Goal: Register for event/course

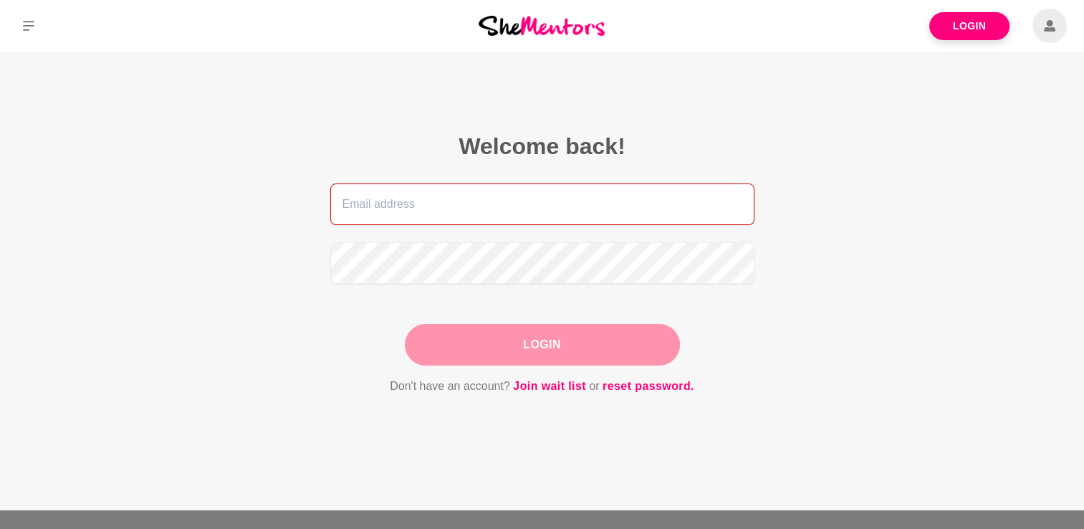
type input "[PERSON_NAME][EMAIL_ADDRESS][DOMAIN_NAME]"
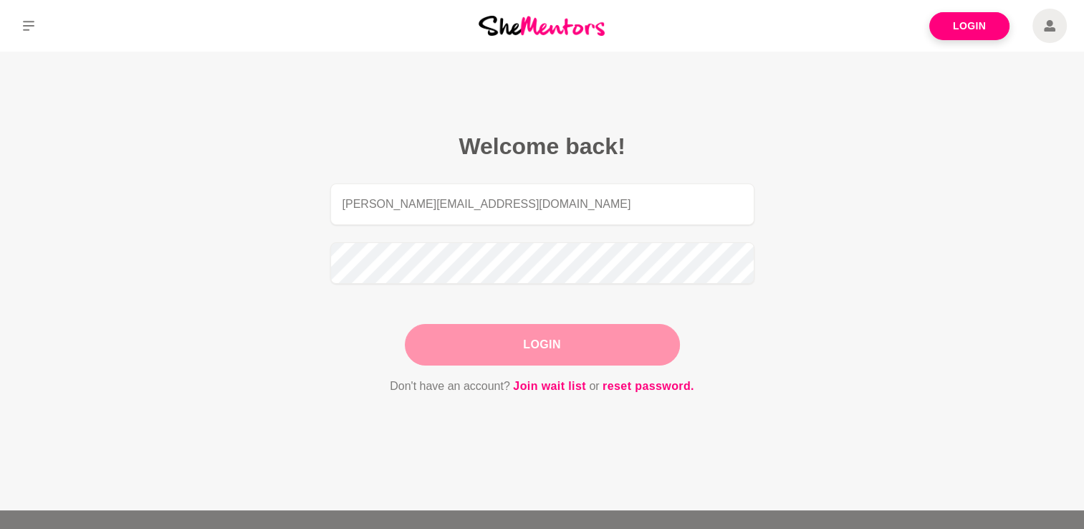
click at [504, 354] on div "Login" at bounding box center [542, 345] width 275 height 42
click at [506, 351] on button "Login" at bounding box center [542, 345] width 275 height 42
